Goal: Task Accomplishment & Management: Use online tool/utility

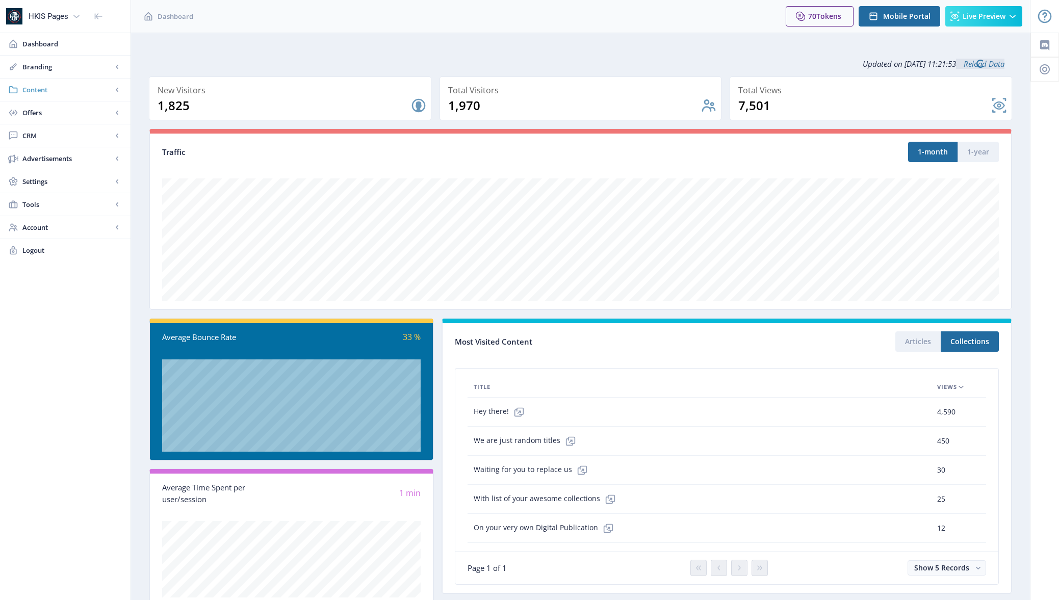
click at [44, 90] on span "Content" at bounding box center [67, 90] width 90 height 10
click at [49, 128] on link "Collections" at bounding box center [65, 135] width 110 height 22
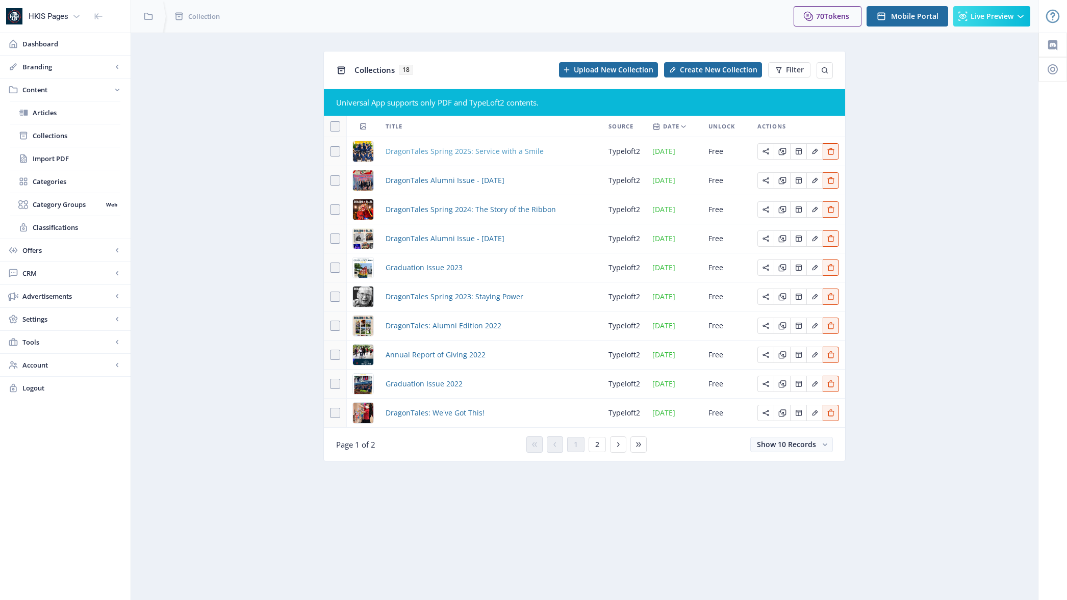
click at [406, 154] on span "DragonTales Spring 2025: Service with a Smile" at bounding box center [464, 151] width 158 height 12
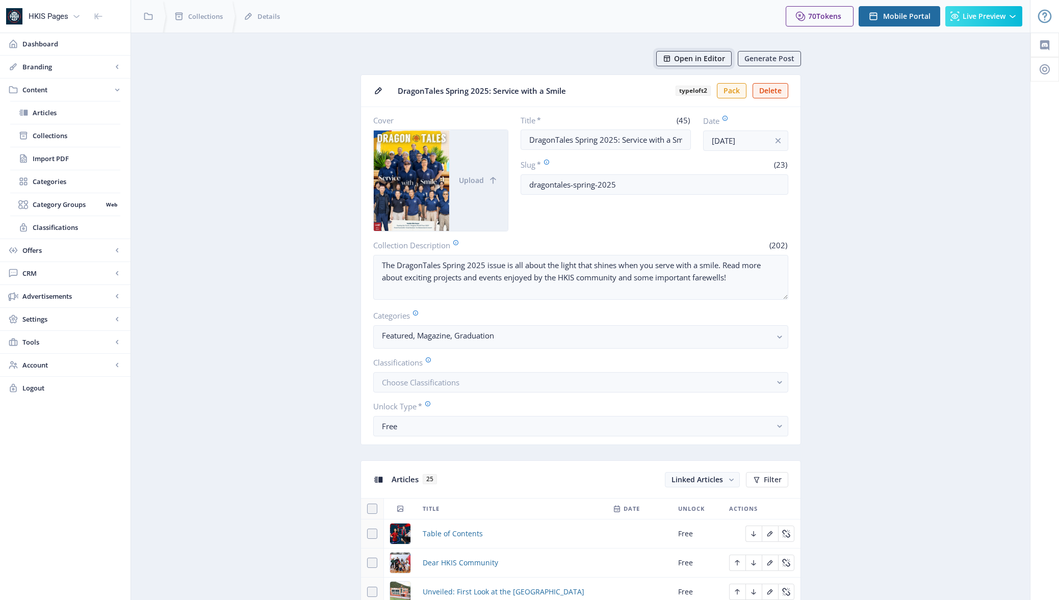
click at [695, 59] on span "Open in Editor" at bounding box center [699, 59] width 51 height 8
